Goal: Task Accomplishment & Management: Use online tool/utility

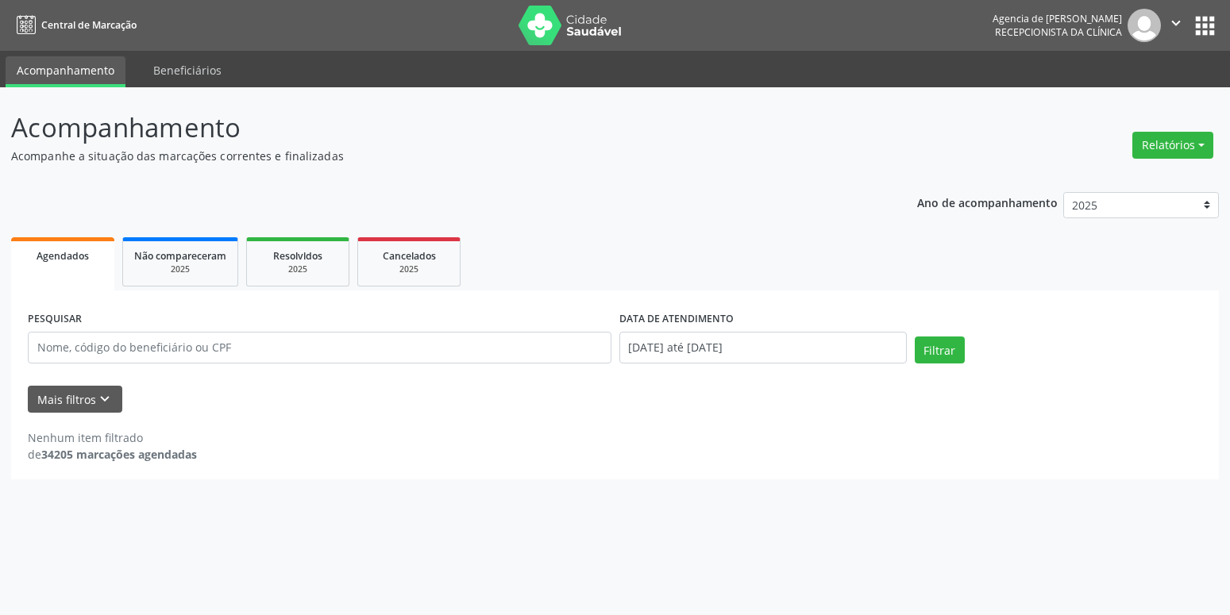
click at [1163, 139] on button "Relatórios" at bounding box center [1172, 145] width 81 height 27
click at [1073, 175] on link "Agendamentos" at bounding box center [1128, 179] width 171 height 22
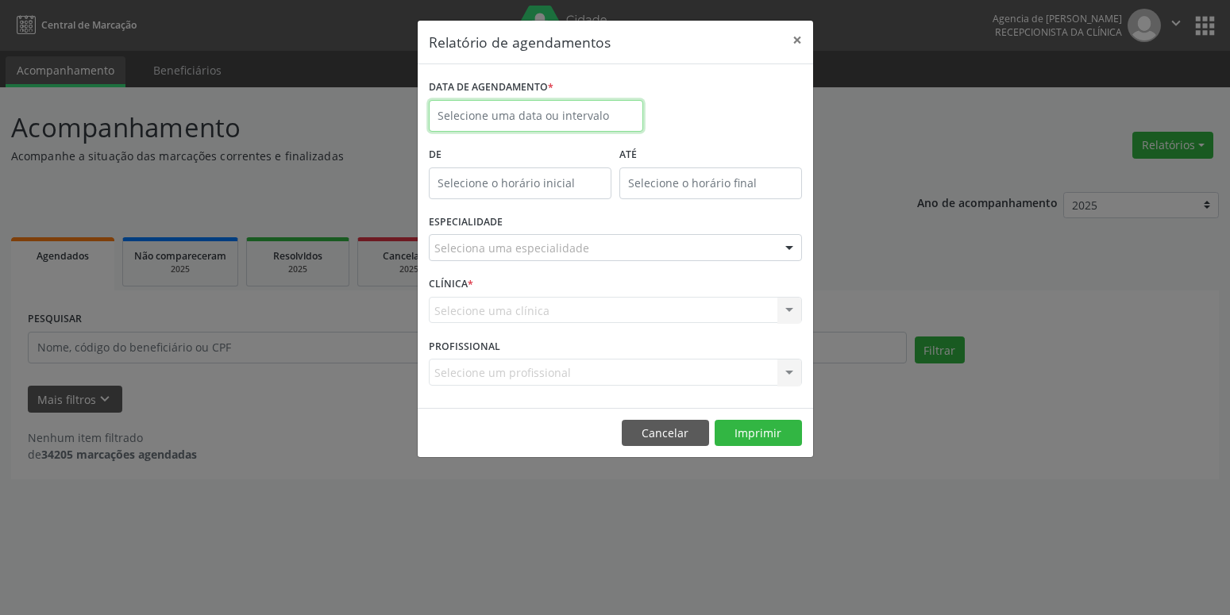
click at [485, 112] on input "text" at bounding box center [536, 116] width 214 height 32
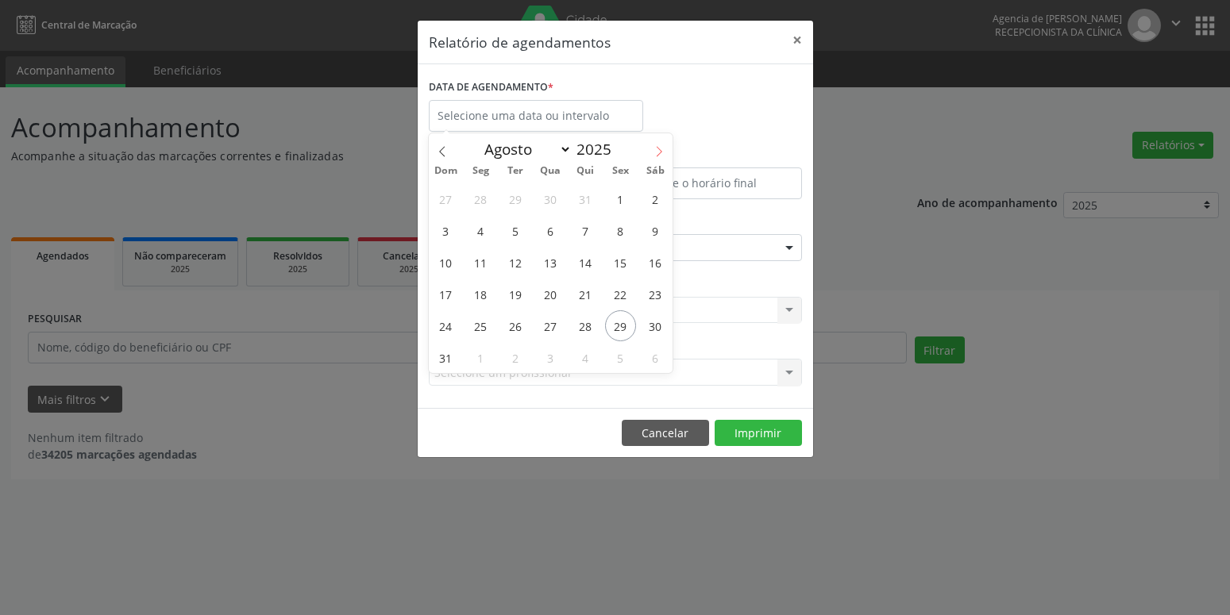
click at [655, 148] on icon at bounding box center [658, 151] width 11 height 11
select select "8"
click at [483, 260] on span "15" at bounding box center [480, 262] width 31 height 31
type input "[DATE]"
click at [483, 260] on span "15" at bounding box center [480, 262] width 31 height 31
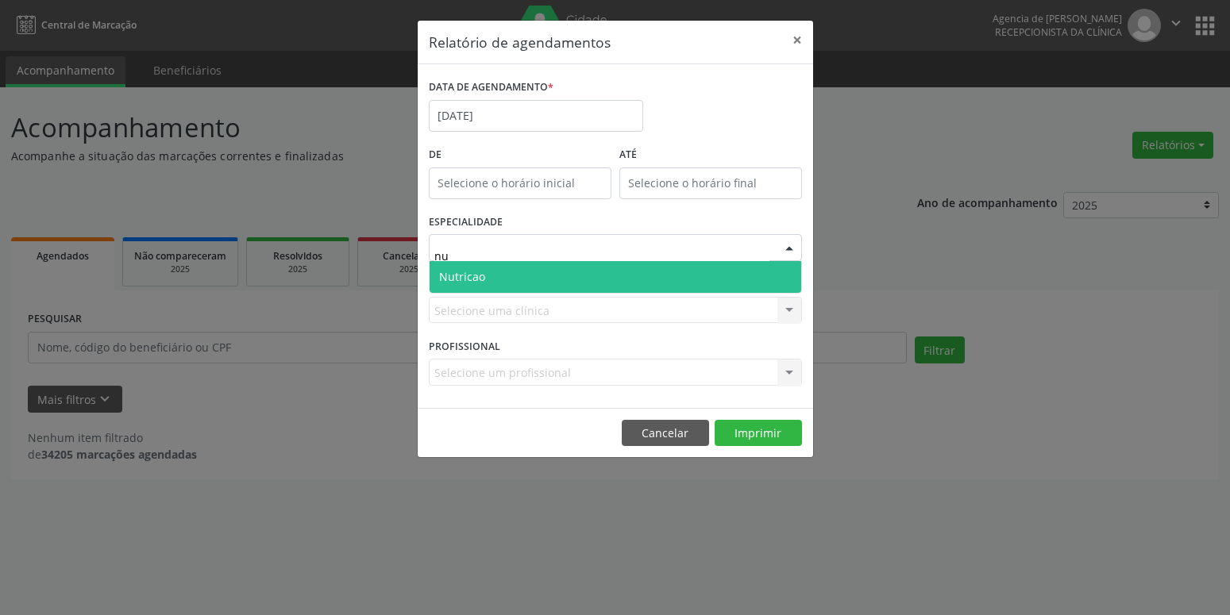
click at [487, 277] on span "Nutricao" at bounding box center [616, 277] width 372 height 32
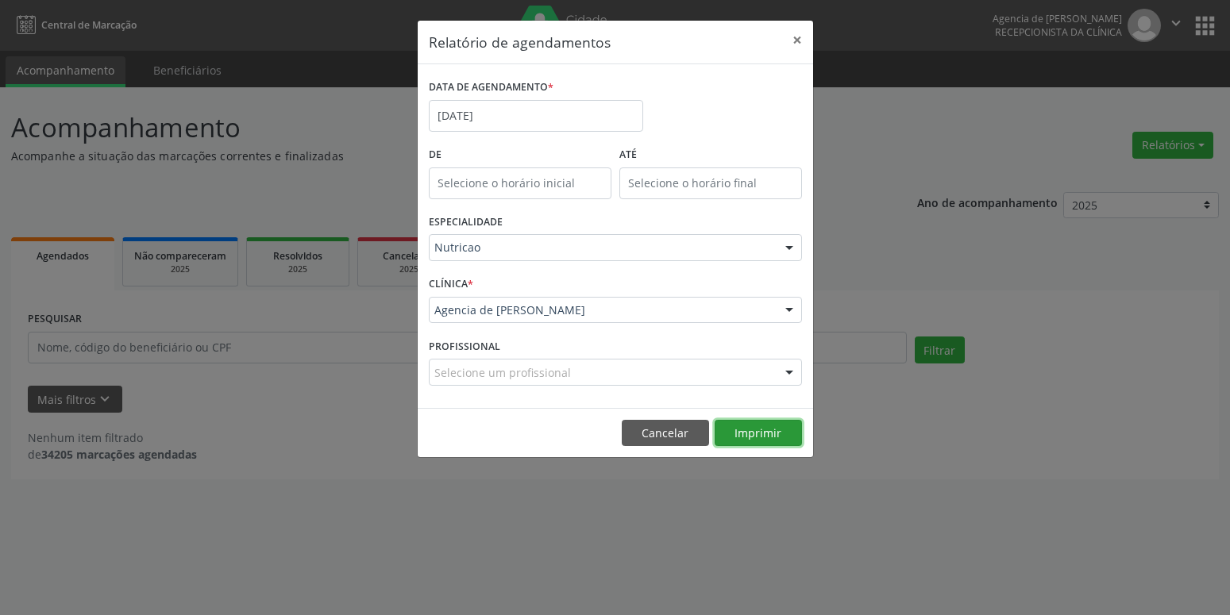
click at [739, 441] on button "Imprimir" at bounding box center [758, 433] width 87 height 27
click at [576, 111] on input "[DATE]" at bounding box center [536, 116] width 214 height 32
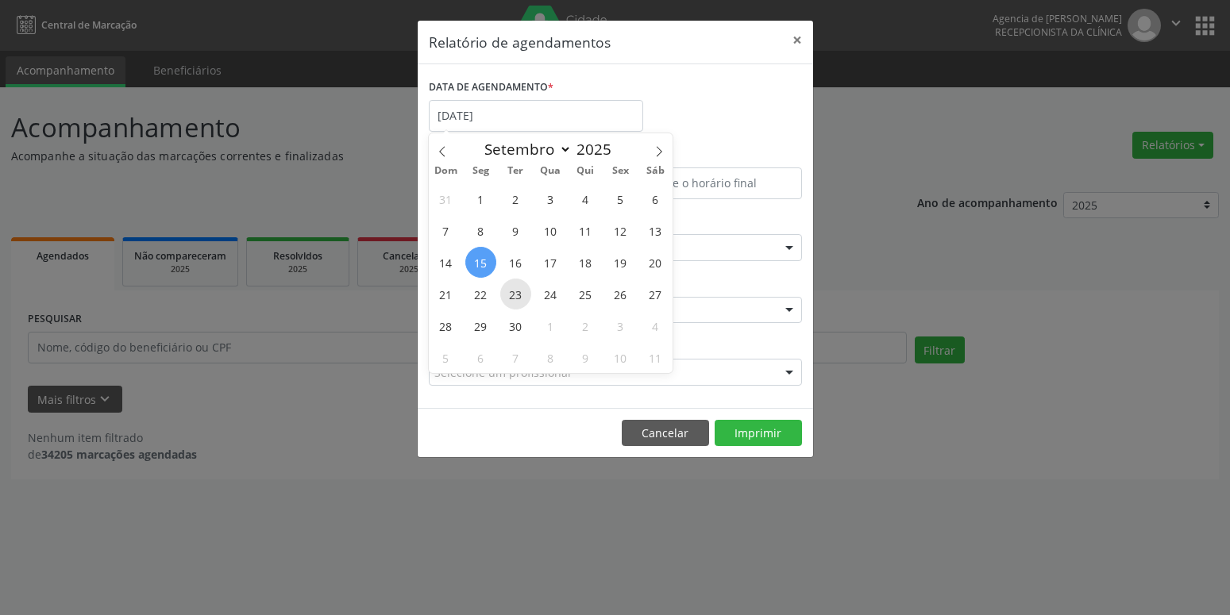
click at [518, 288] on span "23" at bounding box center [515, 294] width 31 height 31
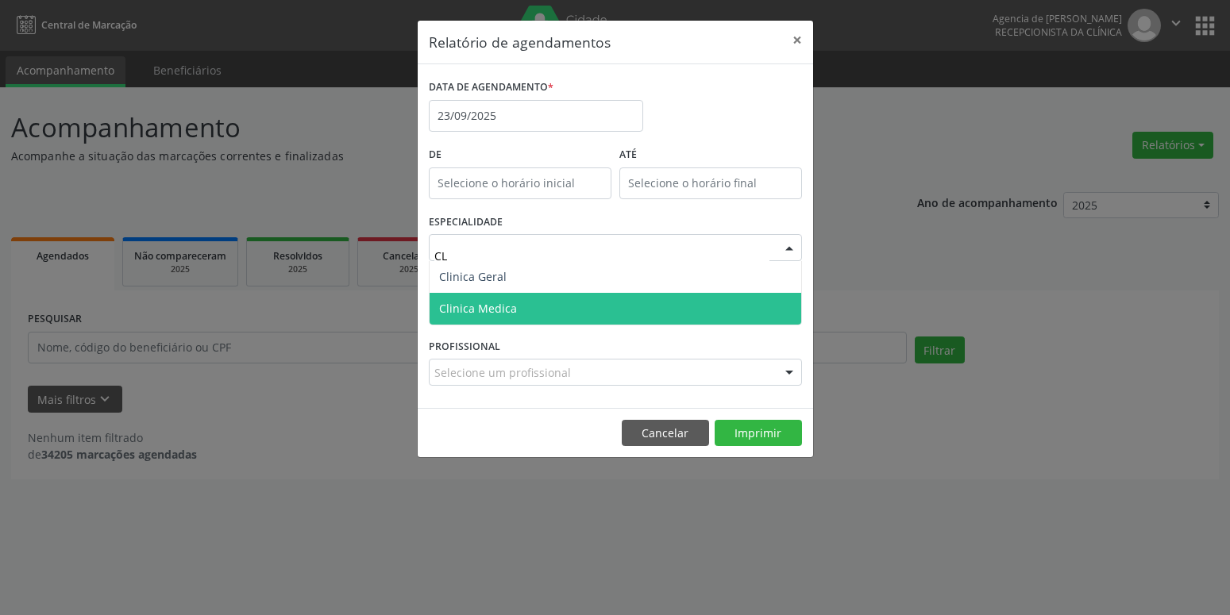
type input "CLI"
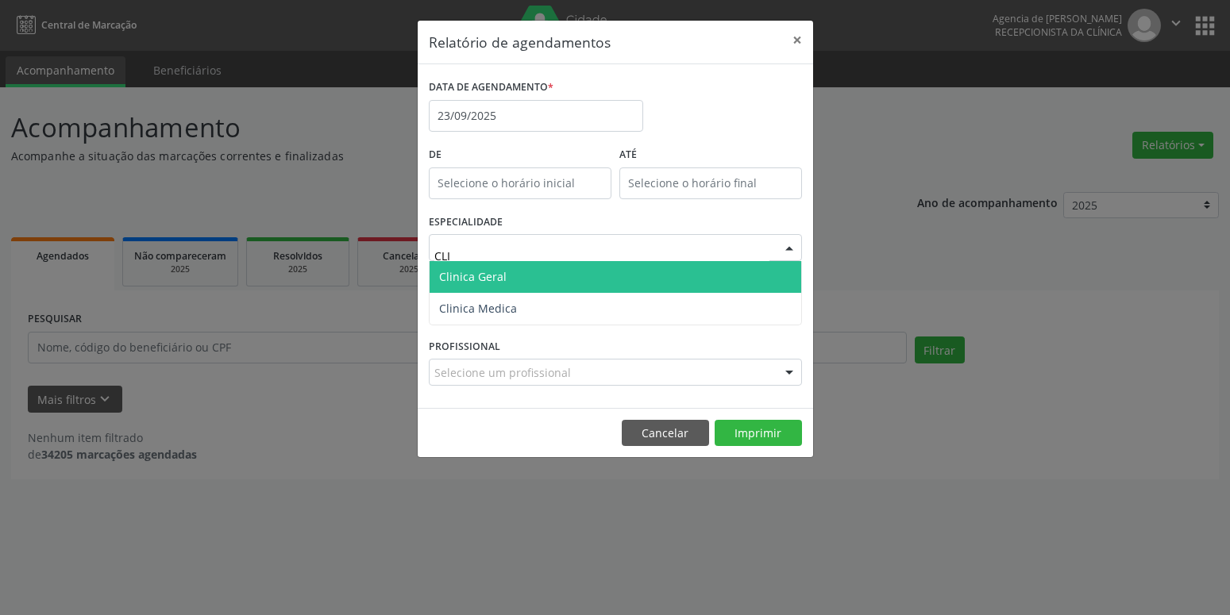
click at [521, 272] on span "Clinica Geral" at bounding box center [616, 277] width 372 height 32
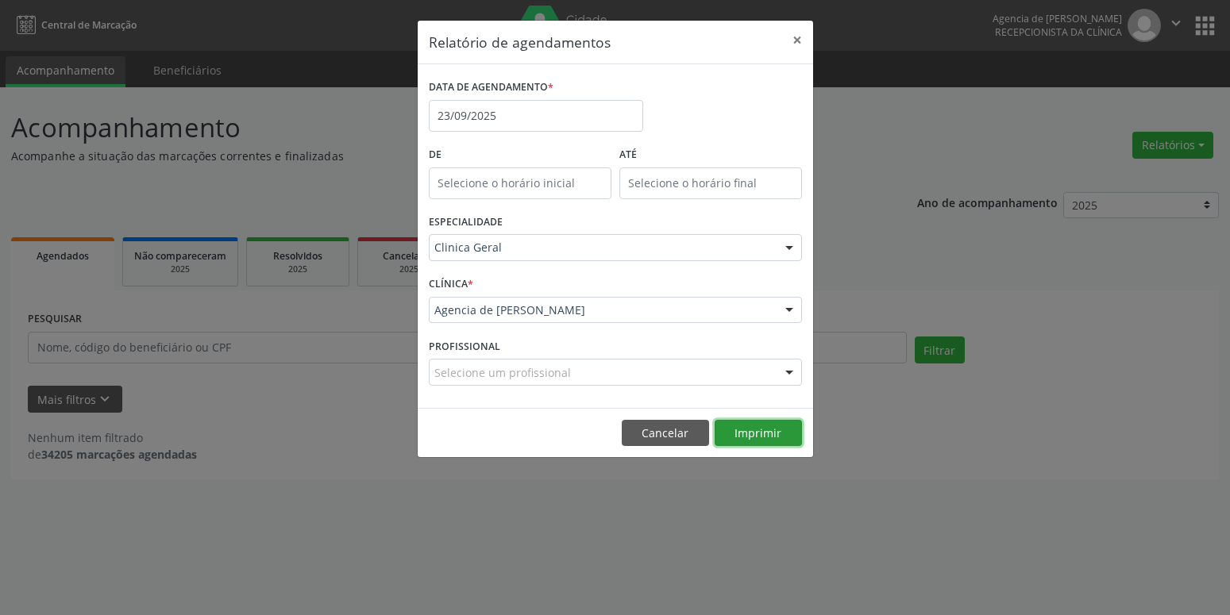
click at [764, 436] on button "Imprimir" at bounding box center [758, 433] width 87 height 27
